Goal: Transaction & Acquisition: Purchase product/service

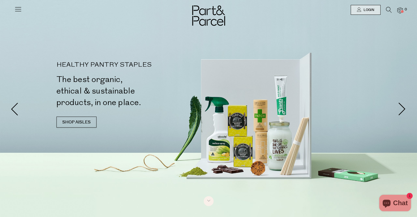
click at [18, 7] on icon at bounding box center [18, 9] width 8 height 8
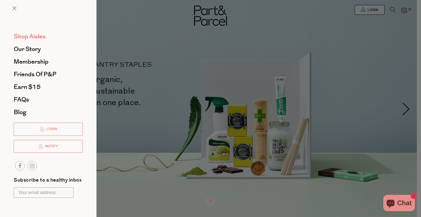
click at [25, 36] on span "Shop Aisles" at bounding box center [30, 36] width 32 height 9
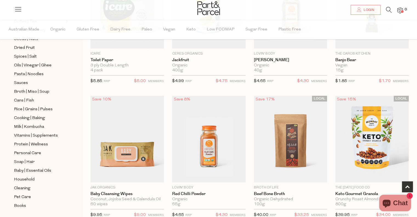
scroll to position [172, 0]
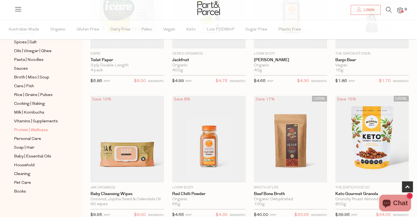
click at [26, 128] on span "Protein | Wellness" at bounding box center [31, 130] width 34 height 7
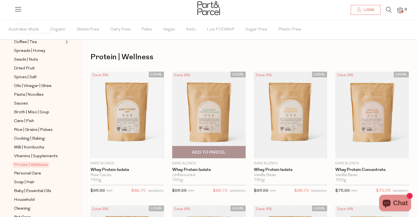
scroll to position [137, 0]
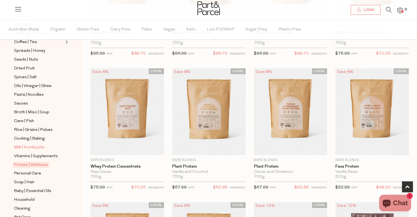
click at [37, 147] on span "Milk | Kombucha" at bounding box center [29, 147] width 30 height 7
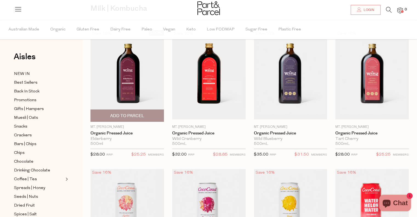
scroll to position [55, 0]
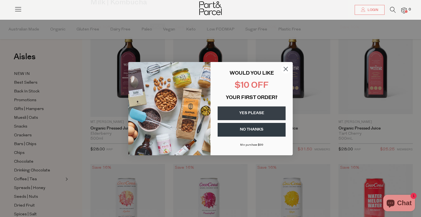
click at [287, 68] on icon "Close dialog" at bounding box center [286, 69] width 4 height 4
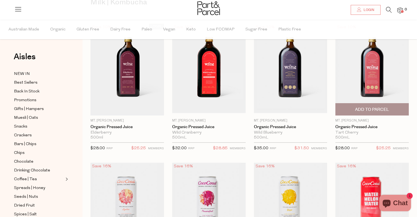
click at [379, 74] on img at bounding box center [373, 69] width 74 height 87
